Goal: Transaction & Acquisition: Purchase product/service

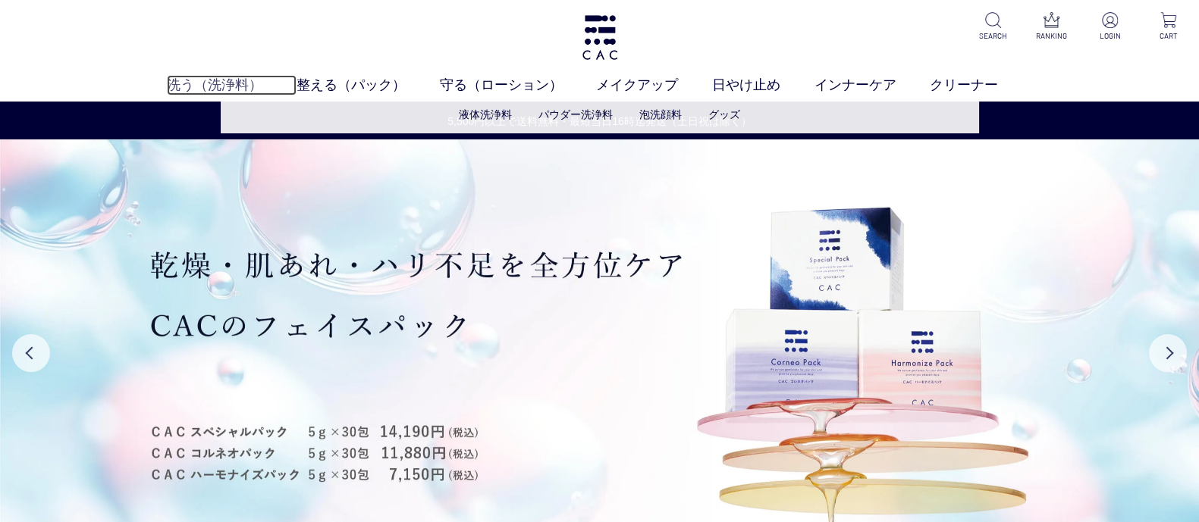
click at [235, 85] on link "洗う（洗浄料）" at bounding box center [232, 85] width 130 height 20
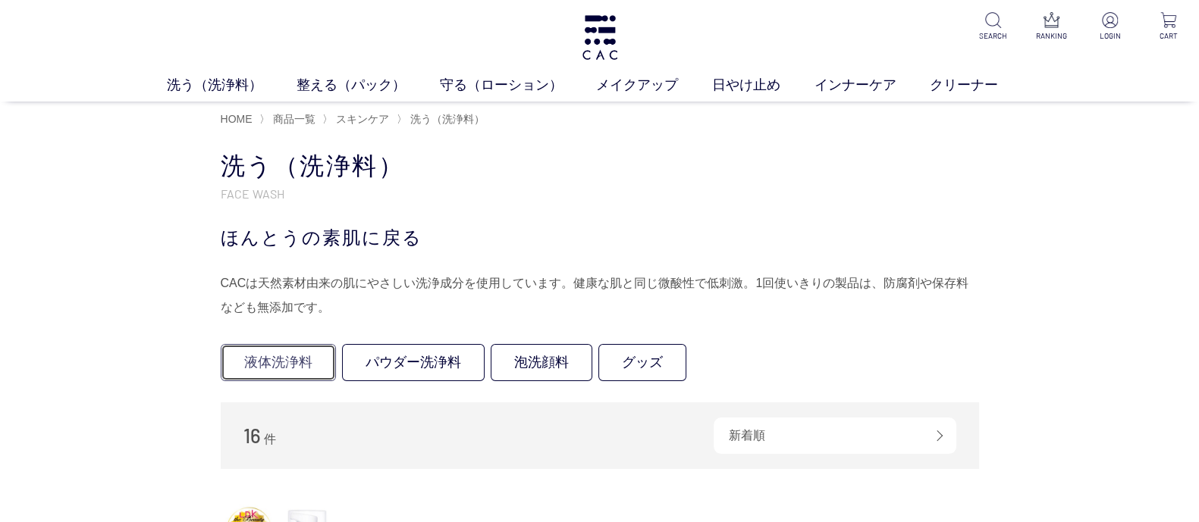
click at [277, 355] on link "液体洗浄料" at bounding box center [278, 362] width 115 height 37
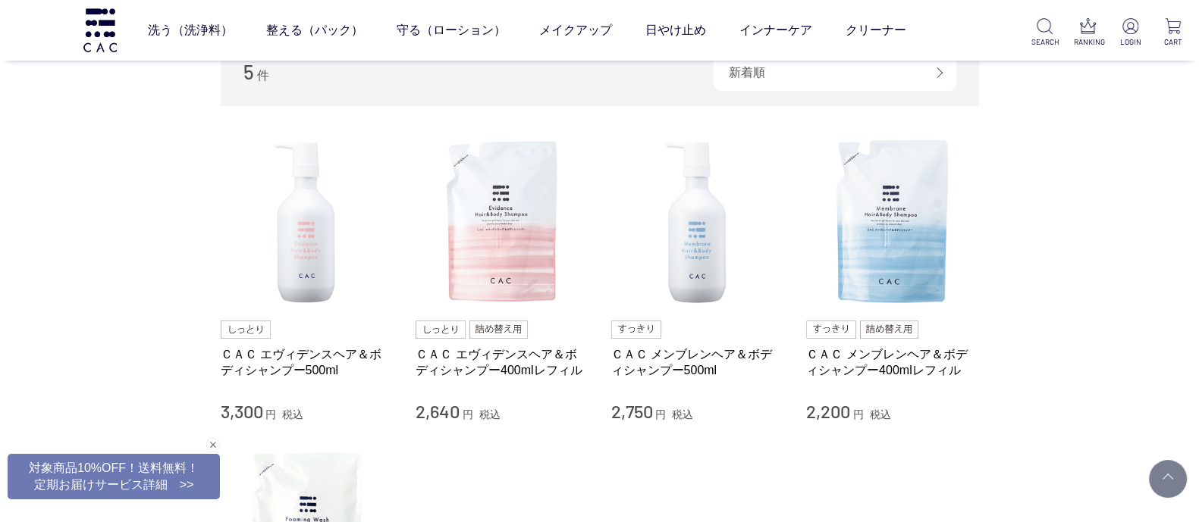
scroll to position [284, 0]
